Goal: Check status

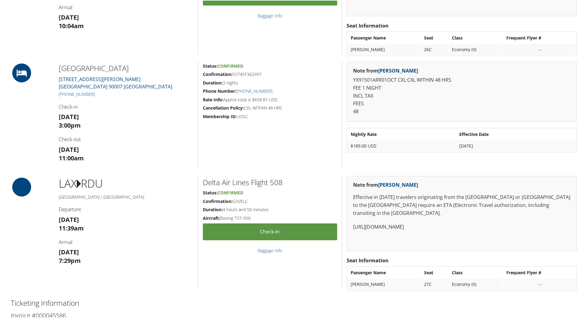
scroll to position [375, 0]
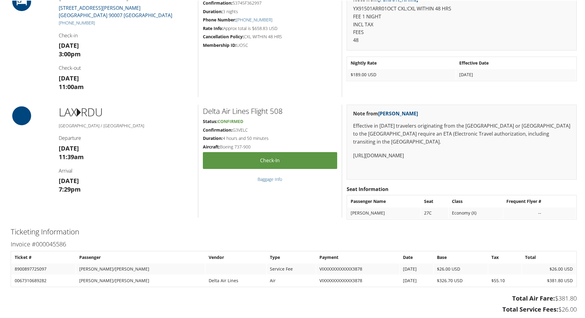
drag, startPoint x: 156, startPoint y: 129, endPoint x: 137, endPoint y: 223, distance: 95.9
click at [137, 223] on div "Airtinerary® [GEOGRAPHIC_DATA], [GEOGRAPHIC_DATA] [GEOGRAPHIC_DATA], [GEOGRAPHI…" at bounding box center [293, 42] width 575 height 800
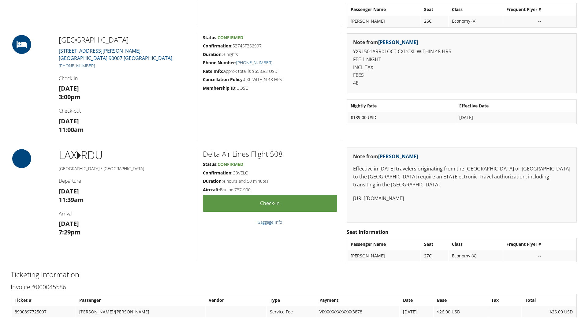
drag, startPoint x: 140, startPoint y: 226, endPoint x: 148, endPoint y: 220, distance: 9.9
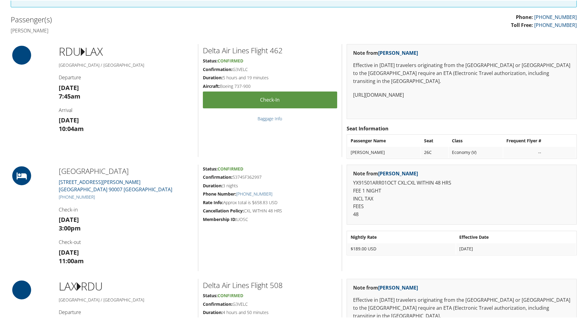
scroll to position [214, 0]
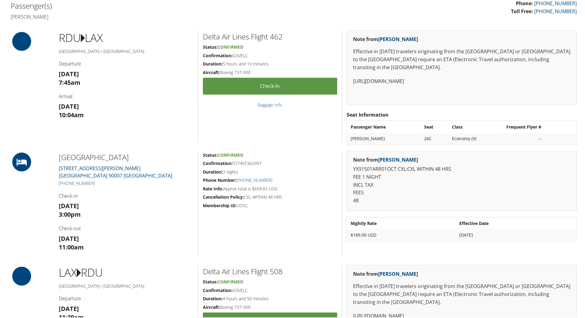
click at [146, 15] on h4 "[PERSON_NAME]" at bounding box center [150, 16] width 279 height 7
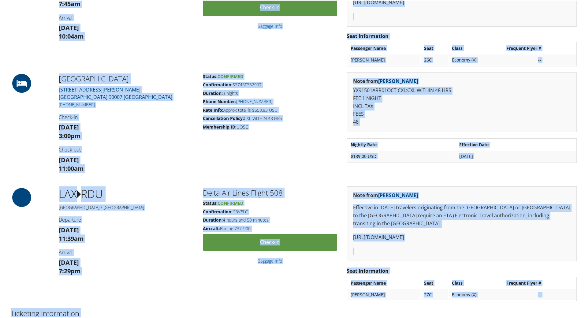
scroll to position [335, 0]
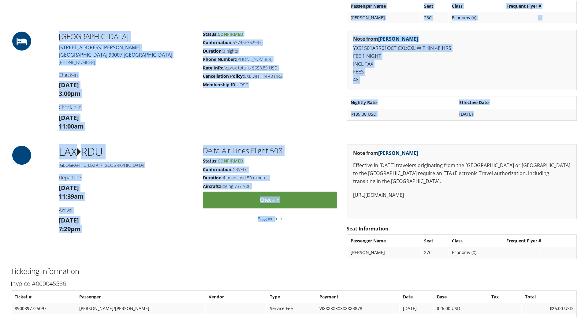
drag, startPoint x: 9, startPoint y: 5, endPoint x: 274, endPoint y: 243, distance: 356.8
click at [274, 243] on div "Airtinerary® [GEOGRAPHIC_DATA], [GEOGRAPHIC_DATA] [GEOGRAPHIC_DATA], [GEOGRAPHI…" at bounding box center [293, 82] width 575 height 800
click at [274, 243] on div "Delta Air Lines Flight 508 Status: Confirmed Confirmation: G3VELC Duration: 4 h…" at bounding box center [270, 200] width 144 height 113
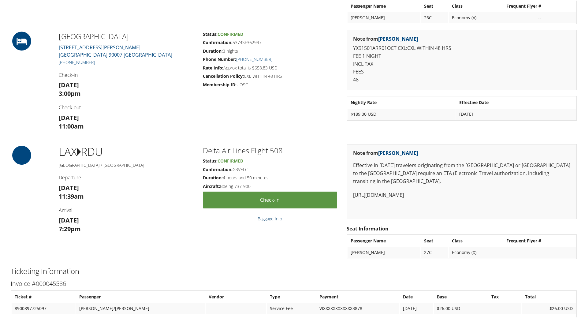
click at [269, 219] on link "Baggage Info" at bounding box center [270, 218] width 24 height 6
click at [251, 242] on div "Delta Air Lines Flight 508 Status: Confirmed Confirmation: G3VELC Duration: 4 h…" at bounding box center [270, 200] width 144 height 113
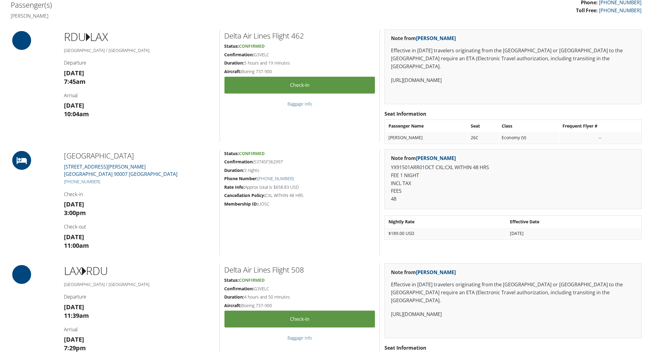
scroll to position [214, 0]
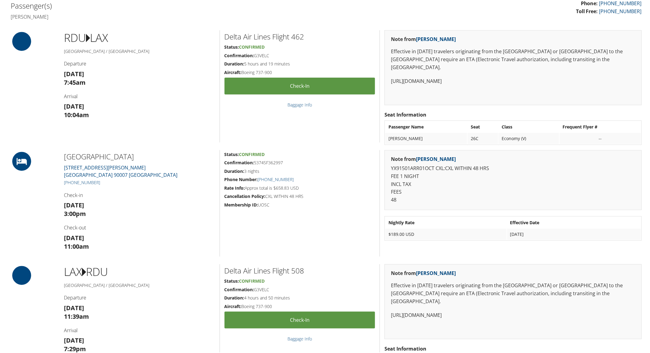
click at [188, 45] on div "RDU LAX Raleigh / [GEOGRAPHIC_DATA] Departure [DATE] 7:45am Arrival [DATE] 10:0…" at bounding box center [139, 86] width 160 height 112
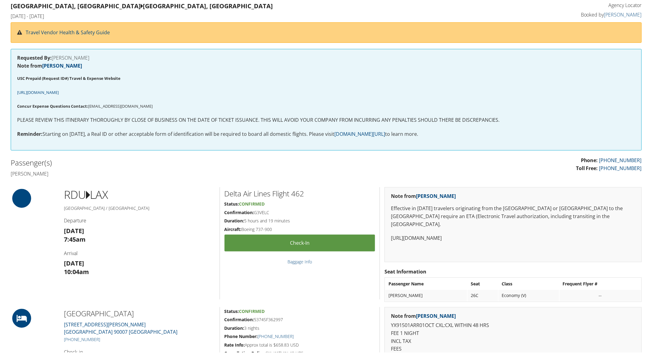
scroll to position [0, 0]
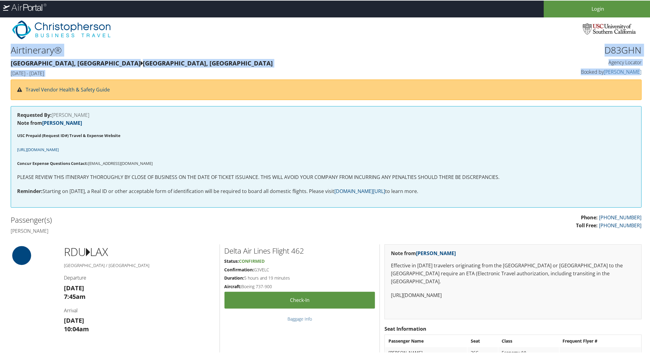
drag, startPoint x: 10, startPoint y: 43, endPoint x: 647, endPoint y: 68, distance: 637.1
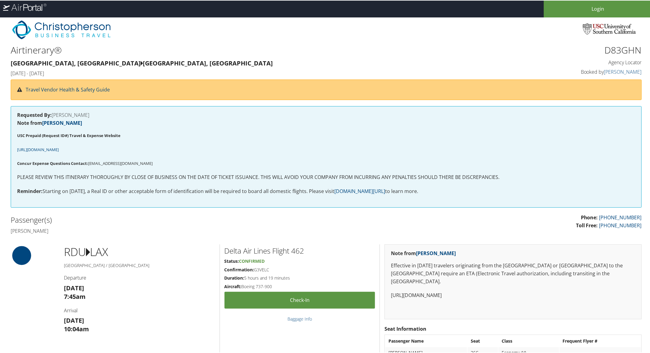
click at [132, 40] on div at bounding box center [221, 31] width 419 height 22
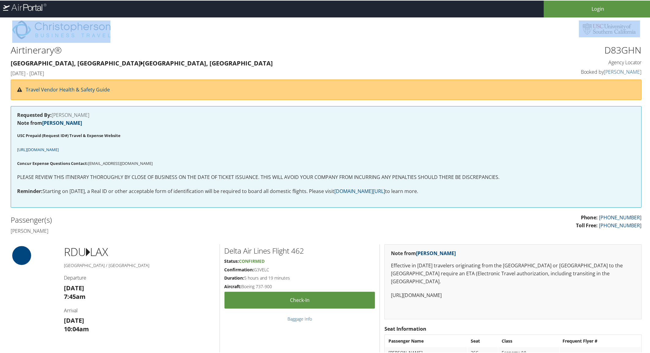
drag, startPoint x: 8, startPoint y: 24, endPoint x: 615, endPoint y: 36, distance: 607.0
click at [585, 36] on div at bounding box center [326, 29] width 641 height 25
copy div
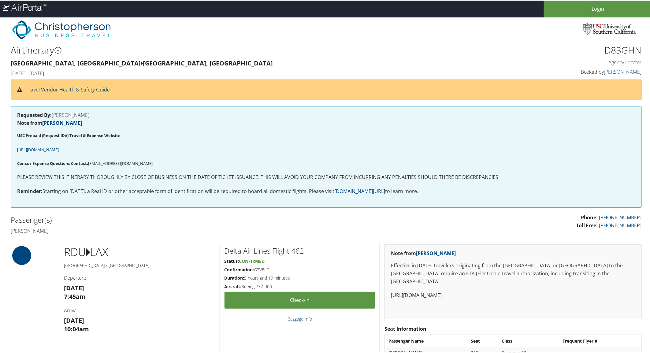
click at [19, 53] on h1 "Airtinerary®" at bounding box center [246, 49] width 471 height 13
drag, startPoint x: 11, startPoint y: 47, endPoint x: 107, endPoint y: 70, distance: 99.2
click at [107, 70] on div "Airtinerary® [GEOGRAPHIC_DATA], [GEOGRAPHIC_DATA] [GEOGRAPHIC_DATA], [GEOGRAPHI…" at bounding box center [246, 60] width 481 height 37
click at [122, 74] on h4 "[DATE] - [DATE]" at bounding box center [246, 72] width 471 height 7
click at [99, 67] on div "Airtinerary® [GEOGRAPHIC_DATA], [GEOGRAPHIC_DATA] [GEOGRAPHIC_DATA], [GEOGRAPHI…" at bounding box center [246, 60] width 481 height 37
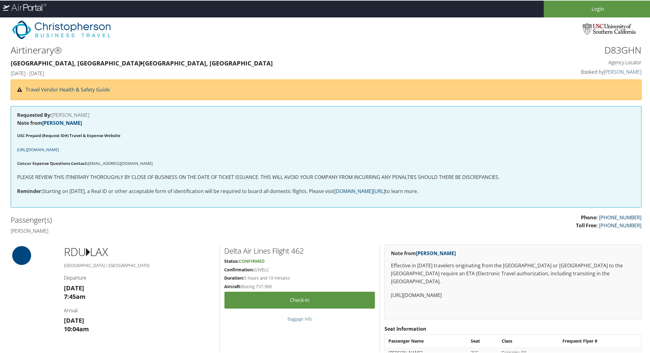
drag, startPoint x: 10, startPoint y: 48, endPoint x: 94, endPoint y: 72, distance: 87.6
click at [94, 72] on div "Airtinerary® [GEOGRAPHIC_DATA], [GEOGRAPHIC_DATA] [GEOGRAPHIC_DATA], [GEOGRAPHI…" at bounding box center [246, 60] width 481 height 37
copy div "Airtinerary® [GEOGRAPHIC_DATA], [GEOGRAPHIC_DATA] [GEOGRAPHIC_DATA], [GEOGRAPHI…"
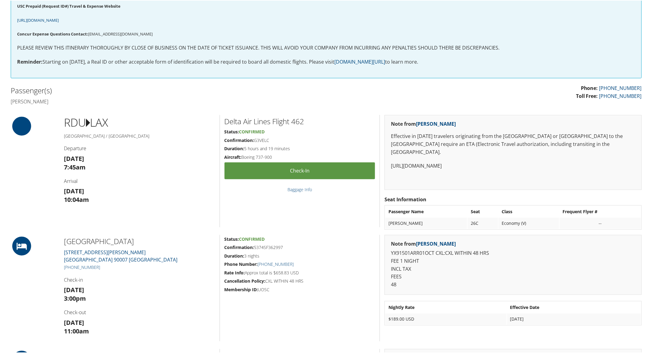
scroll to position [114, 0]
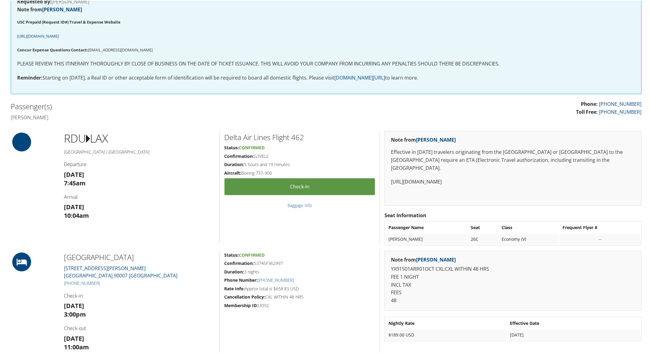
click at [409, 242] on div "Note from [PERSON_NAME] Effective in [DATE] travelers originating from the [GEO…" at bounding box center [513, 186] width 267 height 112
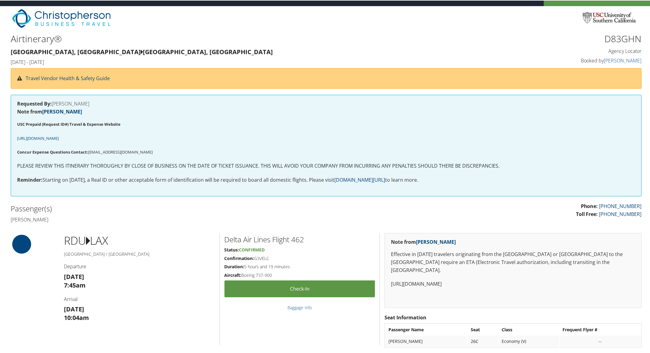
scroll to position [0, 0]
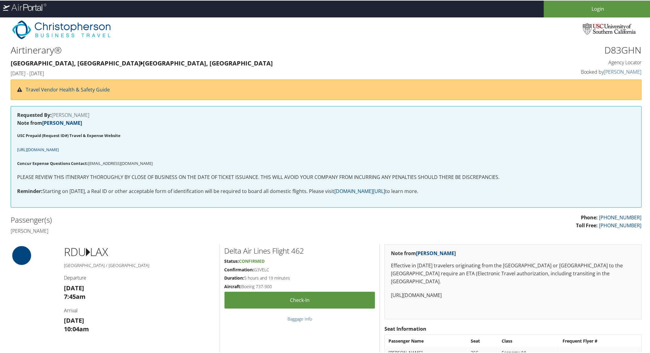
click at [166, 145] on p "[URL][DOMAIN_NAME]" at bounding box center [326, 149] width 619 height 8
click at [105, 118] on div "Requested By: [PERSON_NAME] Note from [PERSON_NAME] USC Prepaid (Request ID#) T…" at bounding box center [326, 157] width 631 height 102
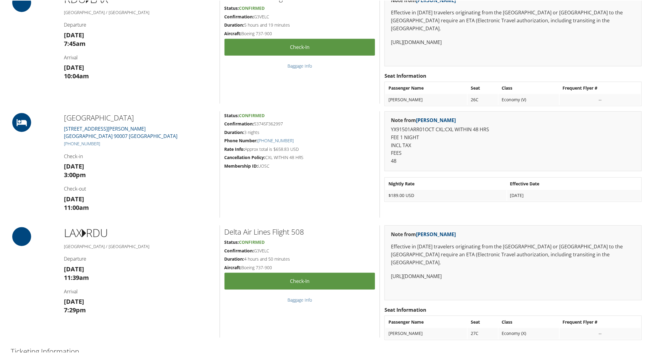
scroll to position [272, 0]
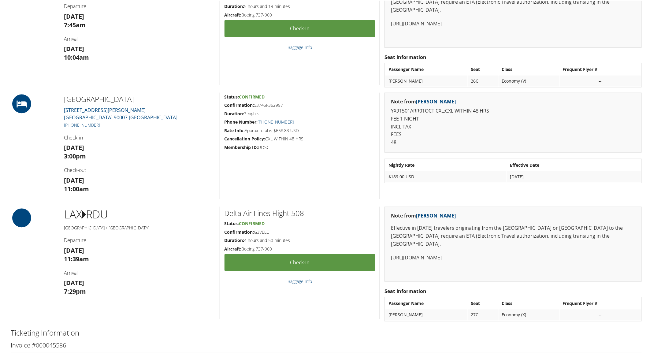
click at [325, 179] on div "Status: Confirmed Confirmation: 5374SF362997 Duration: 3 nights Phone Number: […" at bounding box center [300, 145] width 160 height 107
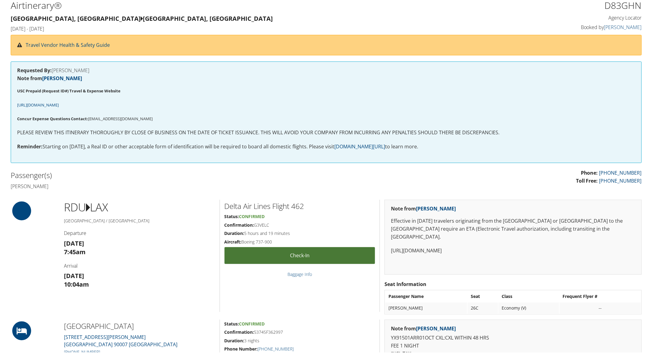
scroll to position [0, 0]
